Goal: Transaction & Acquisition: Subscribe to service/newsletter

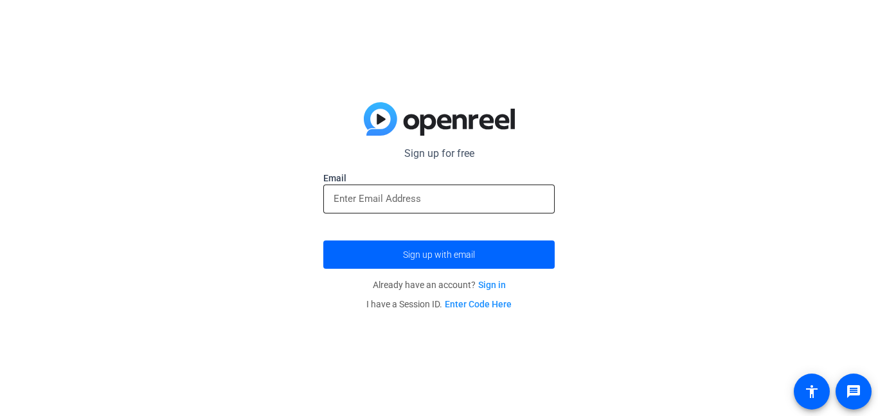
click at [359, 201] on input "email" at bounding box center [439, 198] width 211 height 15
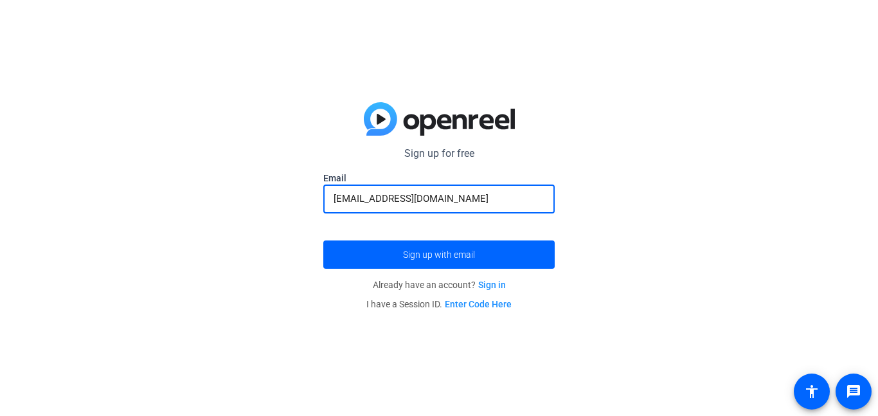
click at [323, 240] on button "Sign up with email" at bounding box center [438, 254] width 231 height 28
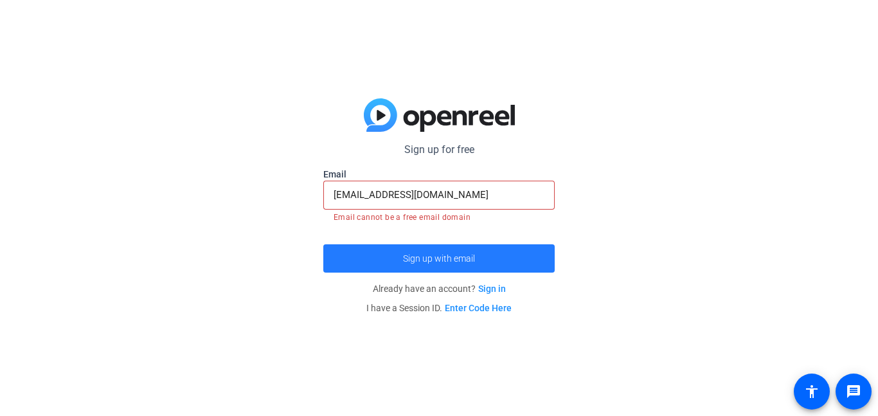
click at [442, 258] on span "Sign up with email" at bounding box center [439, 258] width 72 height 0
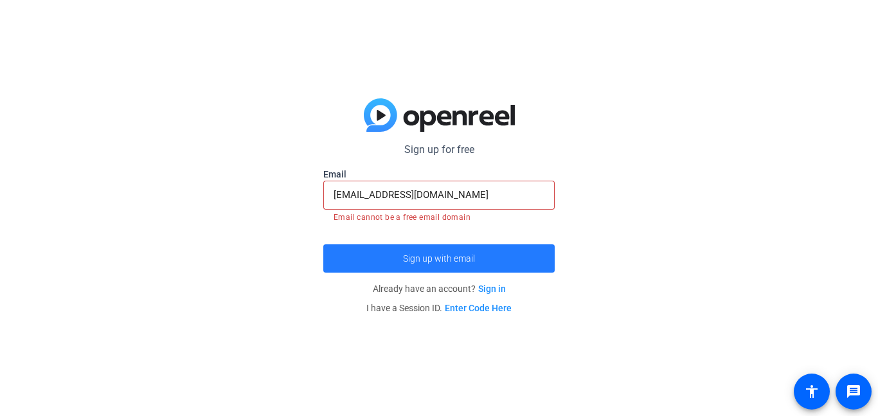
click at [442, 258] on span "Sign up with email" at bounding box center [439, 258] width 72 height 0
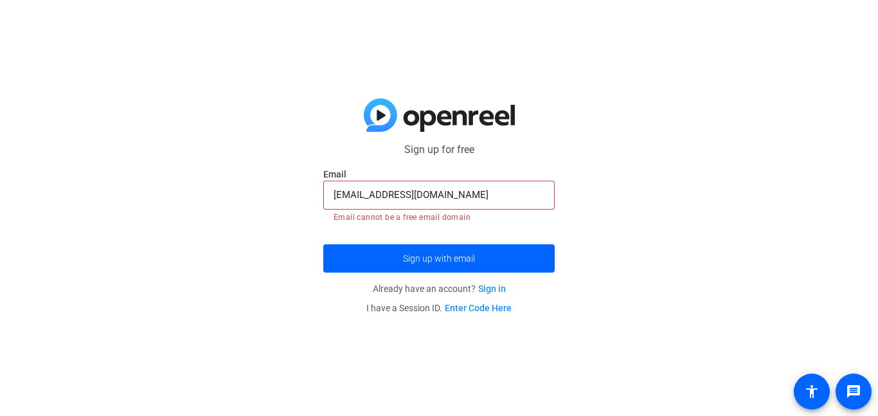
click at [485, 188] on input "[EMAIL_ADDRESS][DOMAIN_NAME]" at bounding box center [439, 194] width 211 height 15
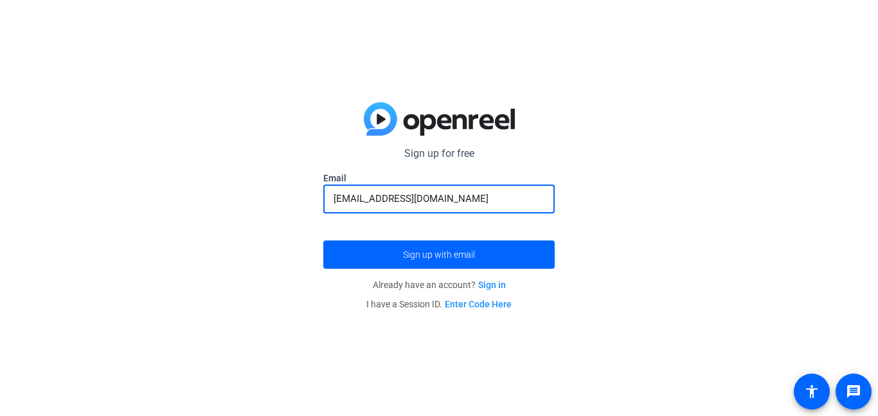
type input "[EMAIL_ADDRESS][DOMAIN_NAME]"
click at [323, 240] on button "Sign up with email" at bounding box center [438, 254] width 231 height 28
